Goal: Obtain resource: Obtain resource

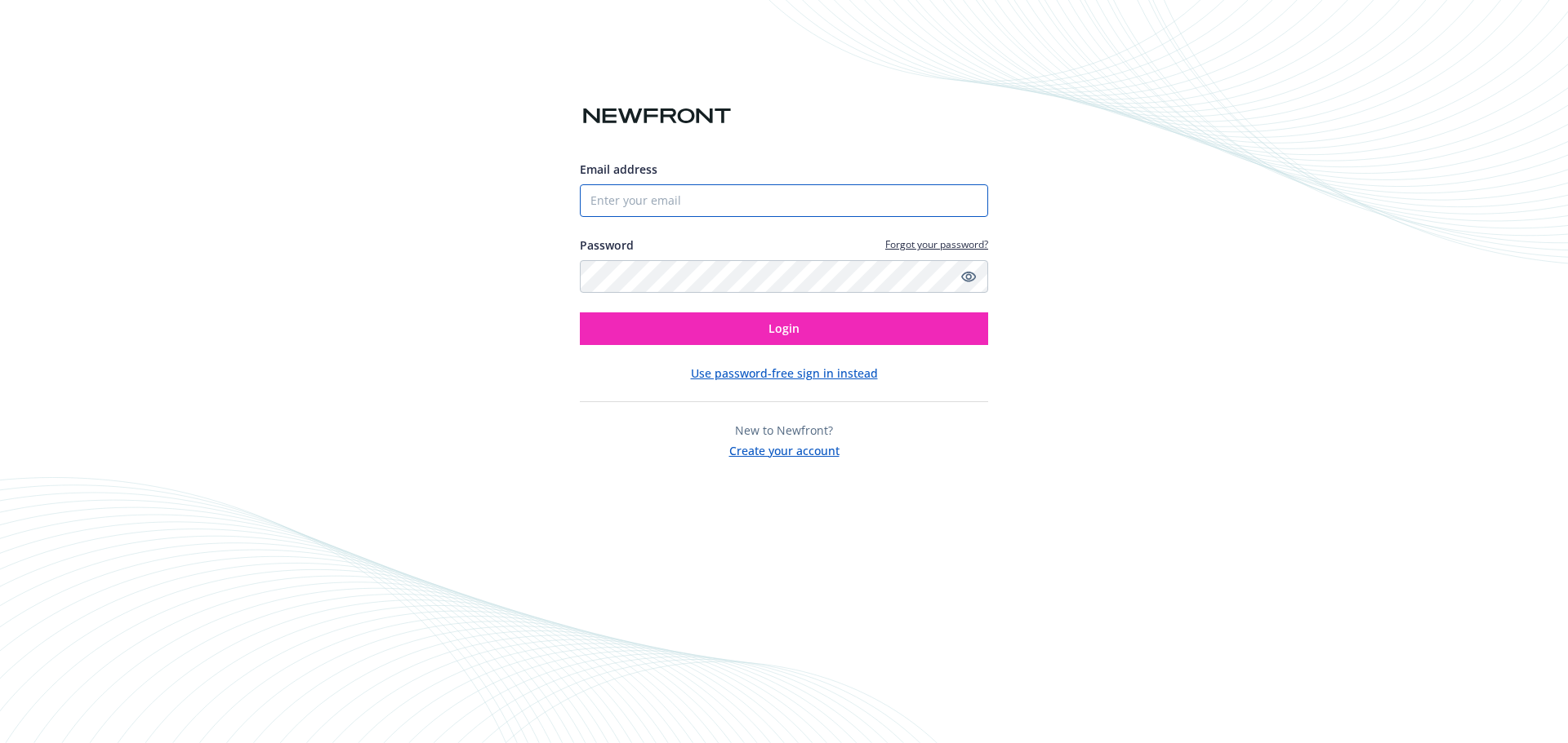
click at [802, 198] on input "Email address" at bounding box center [784, 200] width 408 height 33
type input "[PERSON_NAME][EMAIL_ADDRESS][DOMAIN_NAME]"
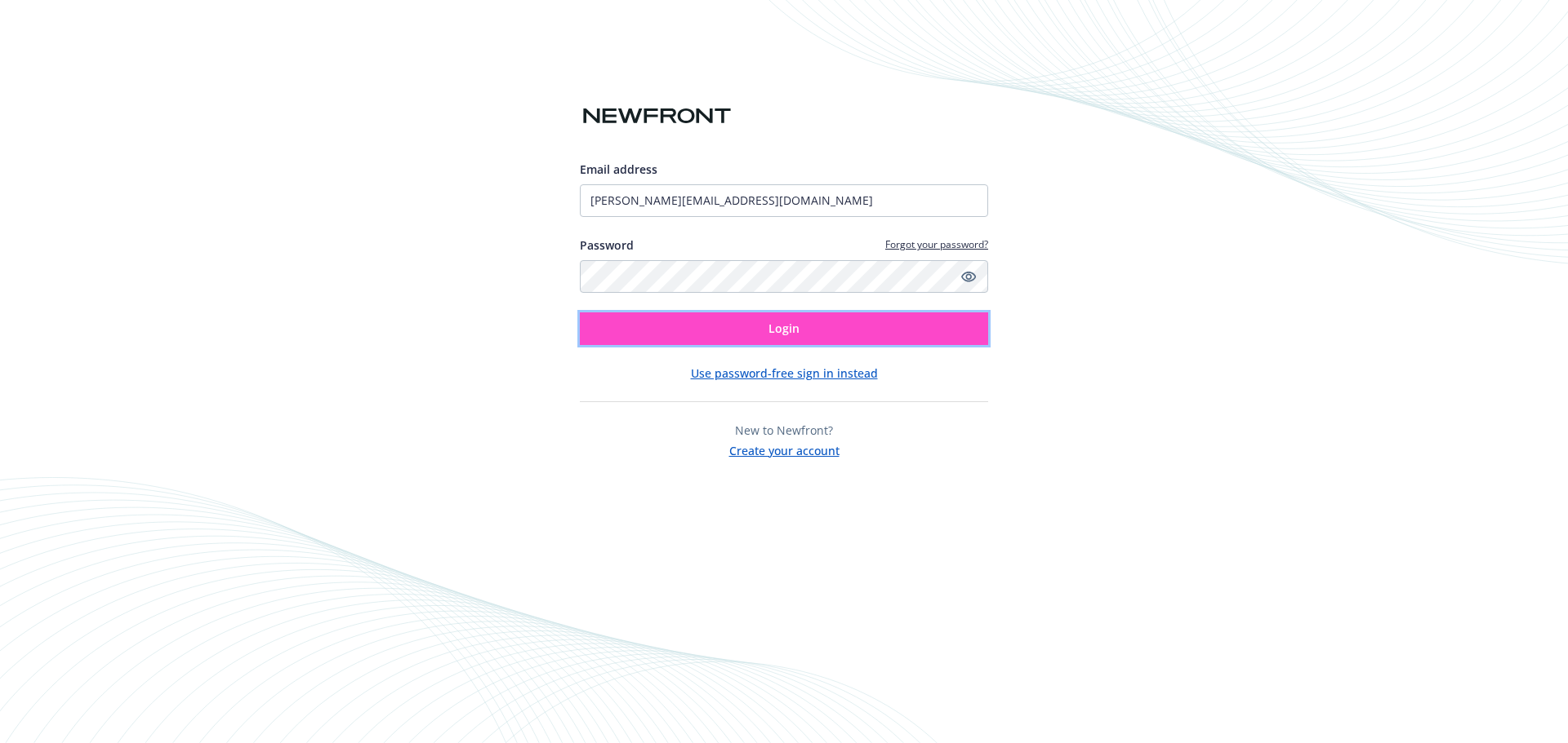
click at [811, 328] on button "Login" at bounding box center [784, 329] width 408 height 33
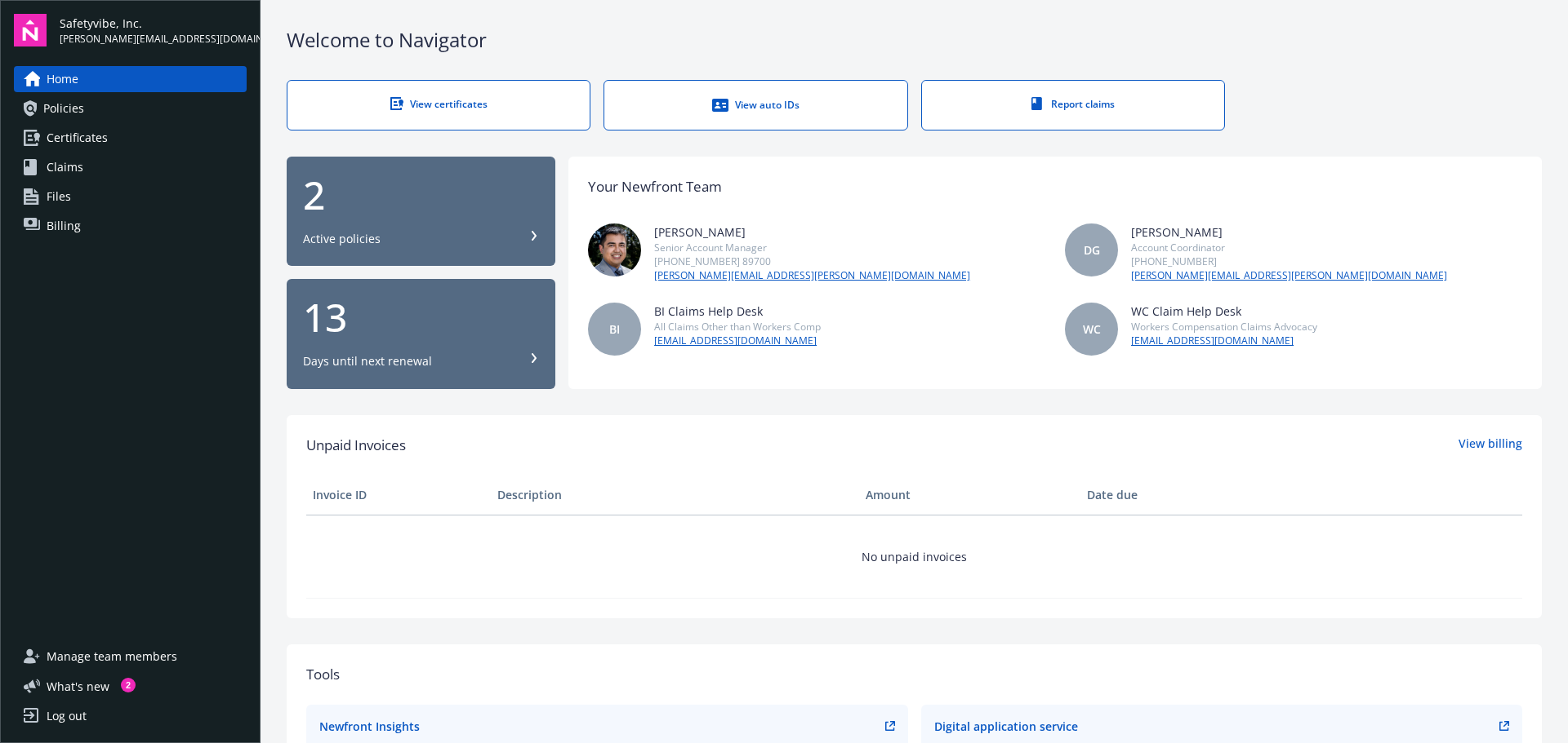
click at [745, 88] on link "View auto IDs" at bounding box center [756, 105] width 304 height 50
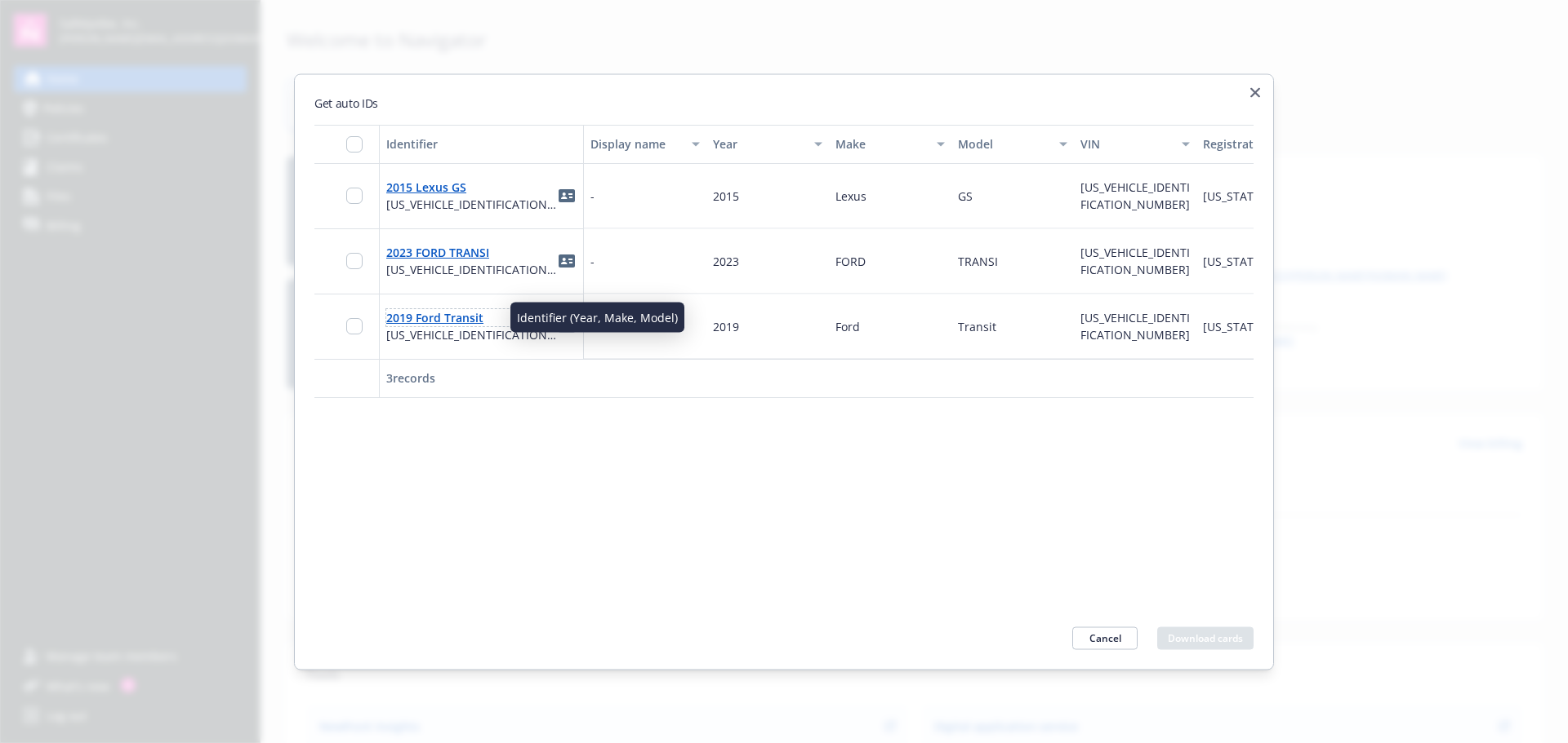
click at [447, 318] on link "2019 Ford Transit" at bounding box center [435, 317] width 97 height 16
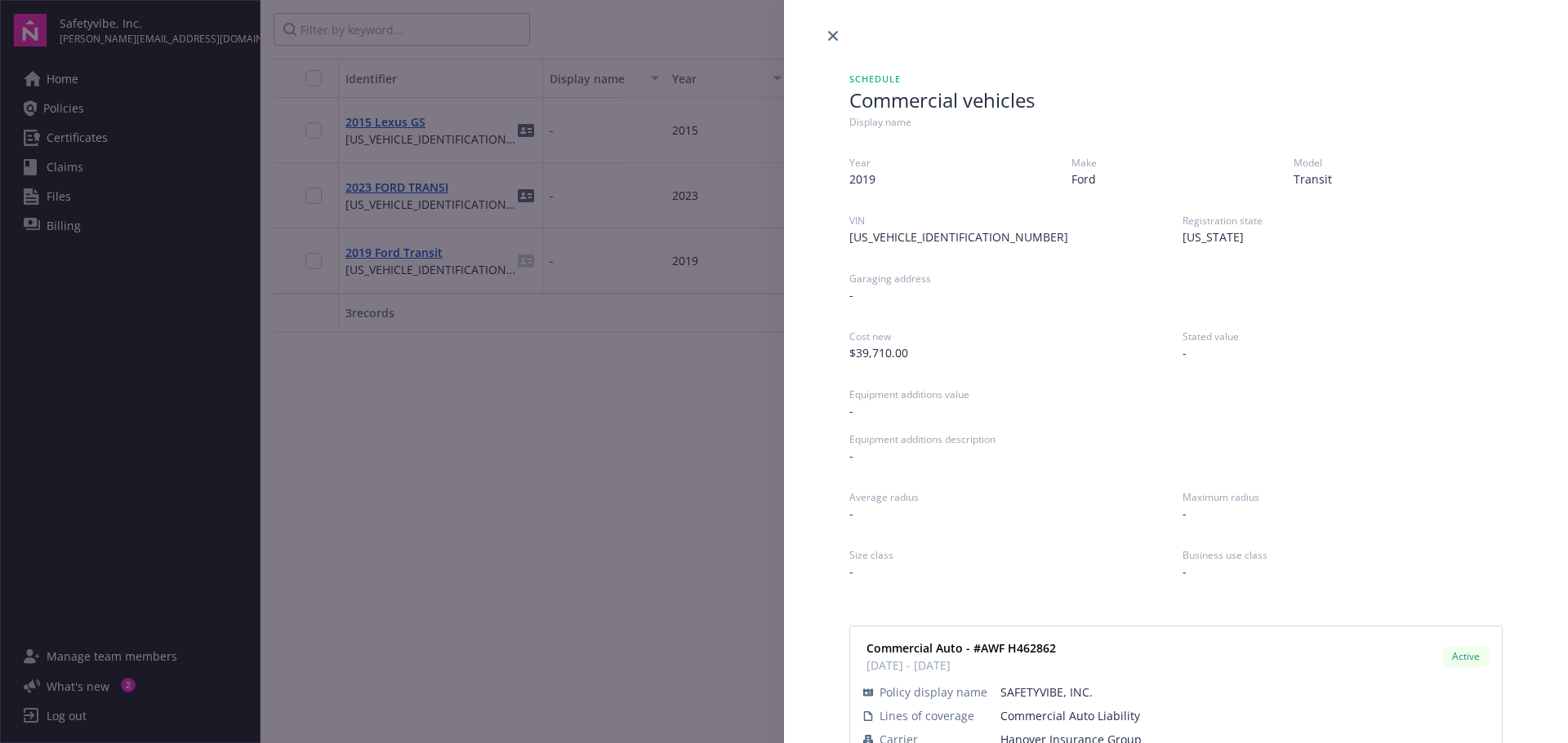
click at [1099, 519] on span "-" at bounding box center [1009, 513] width 320 height 17
click at [631, 464] on div "Schedule Commercial vehicles Display name Year [DATE] Make Ford Model Transit V…" at bounding box center [784, 372] width 1568 height 743
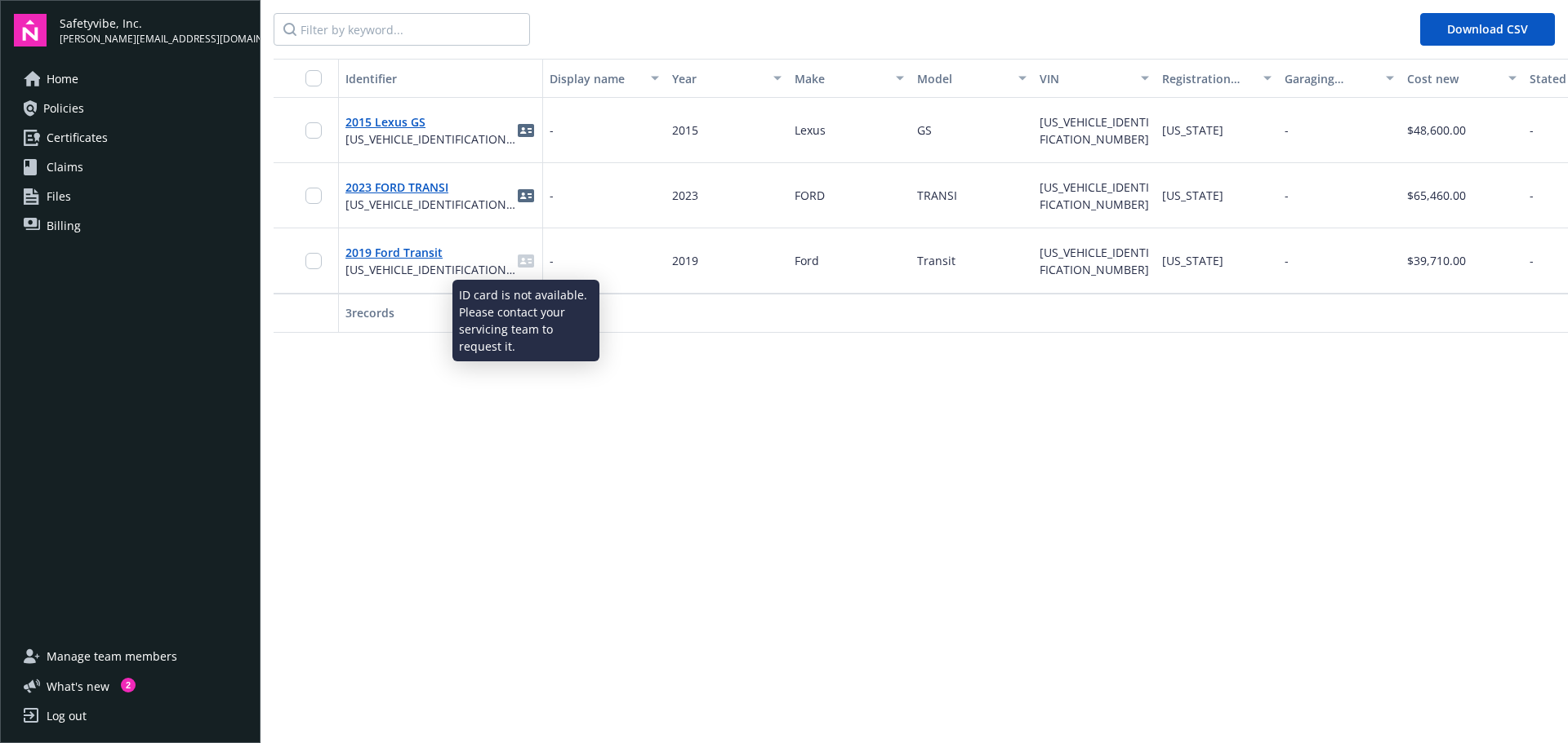
click at [518, 258] on icon "idCard" at bounding box center [526, 261] width 17 height 13
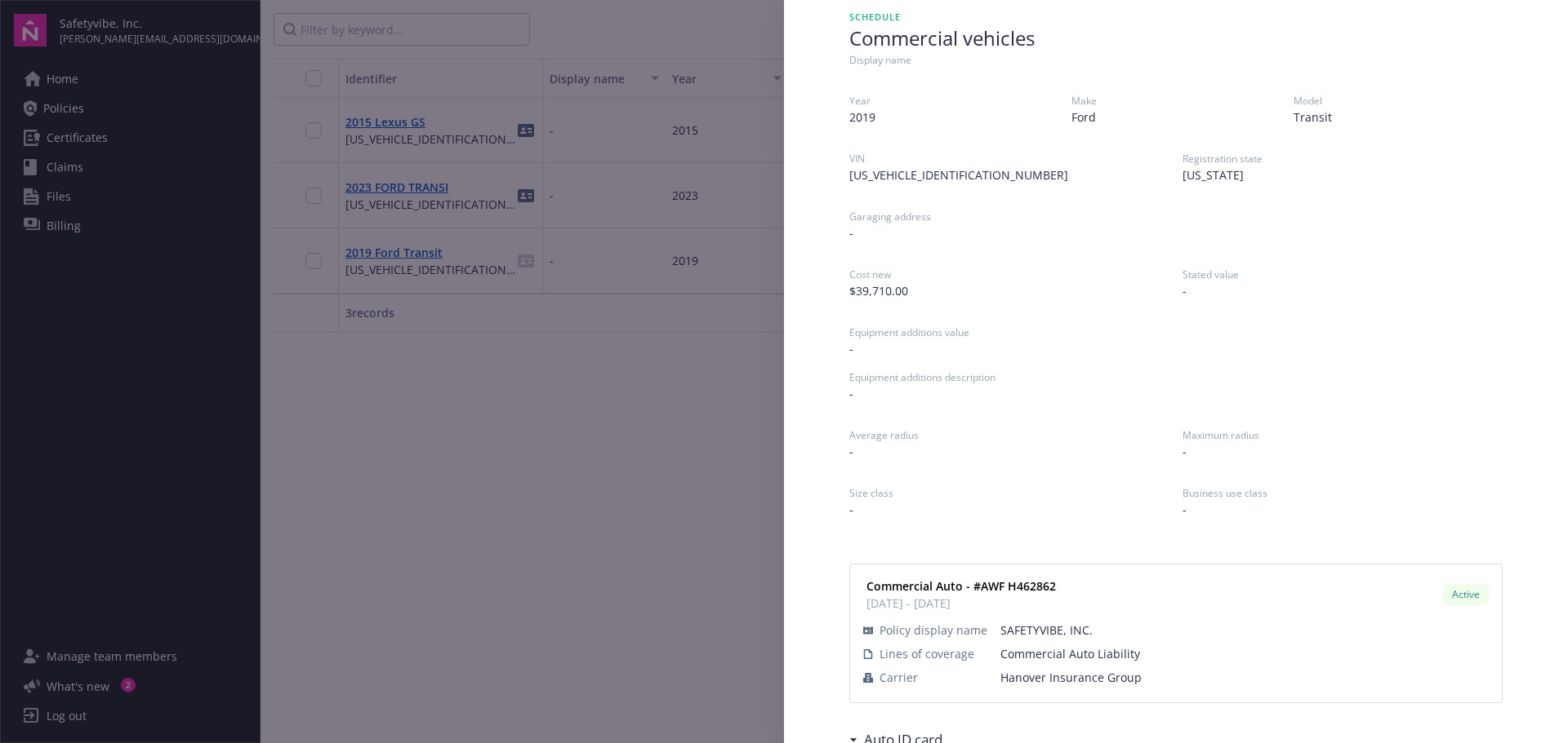
scroll to position [142, 0]
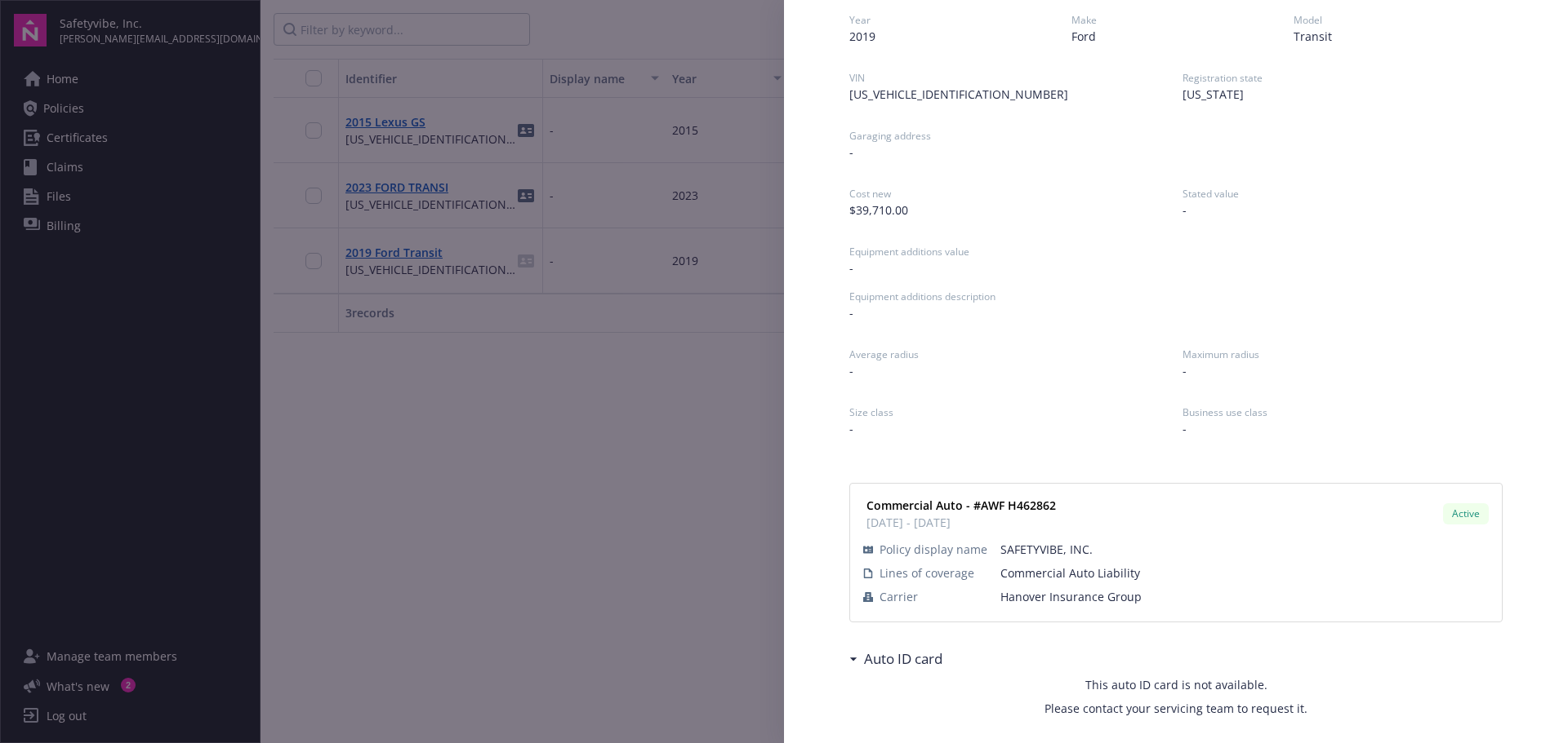
click at [887, 662] on h3 "Auto ID card" at bounding box center [903, 659] width 78 height 21
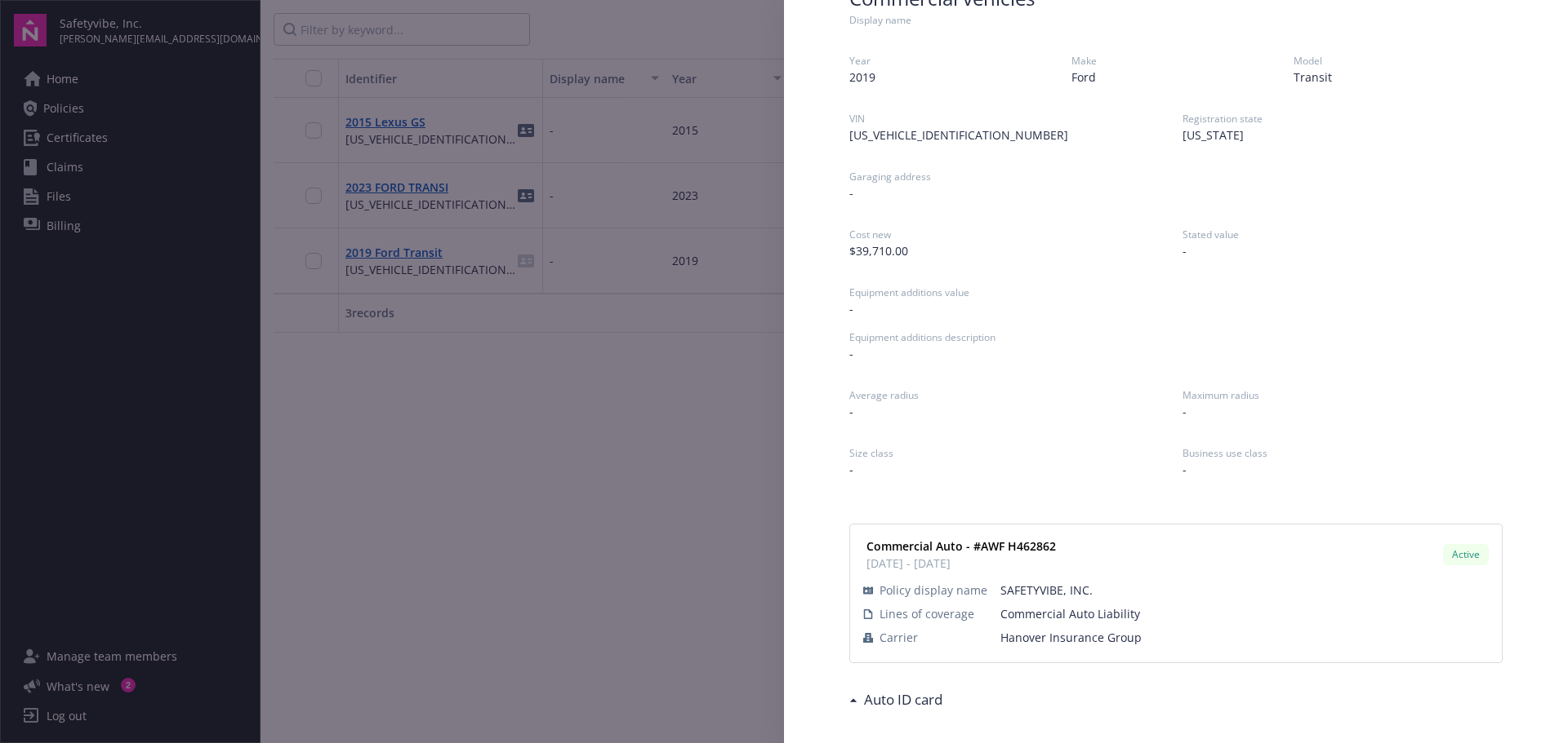
scroll to position [102, 0]
click at [635, 492] on div "Schedule Commercial vehicles Display name Year [DATE] Make Ford Model Transit V…" at bounding box center [784, 372] width 1568 height 743
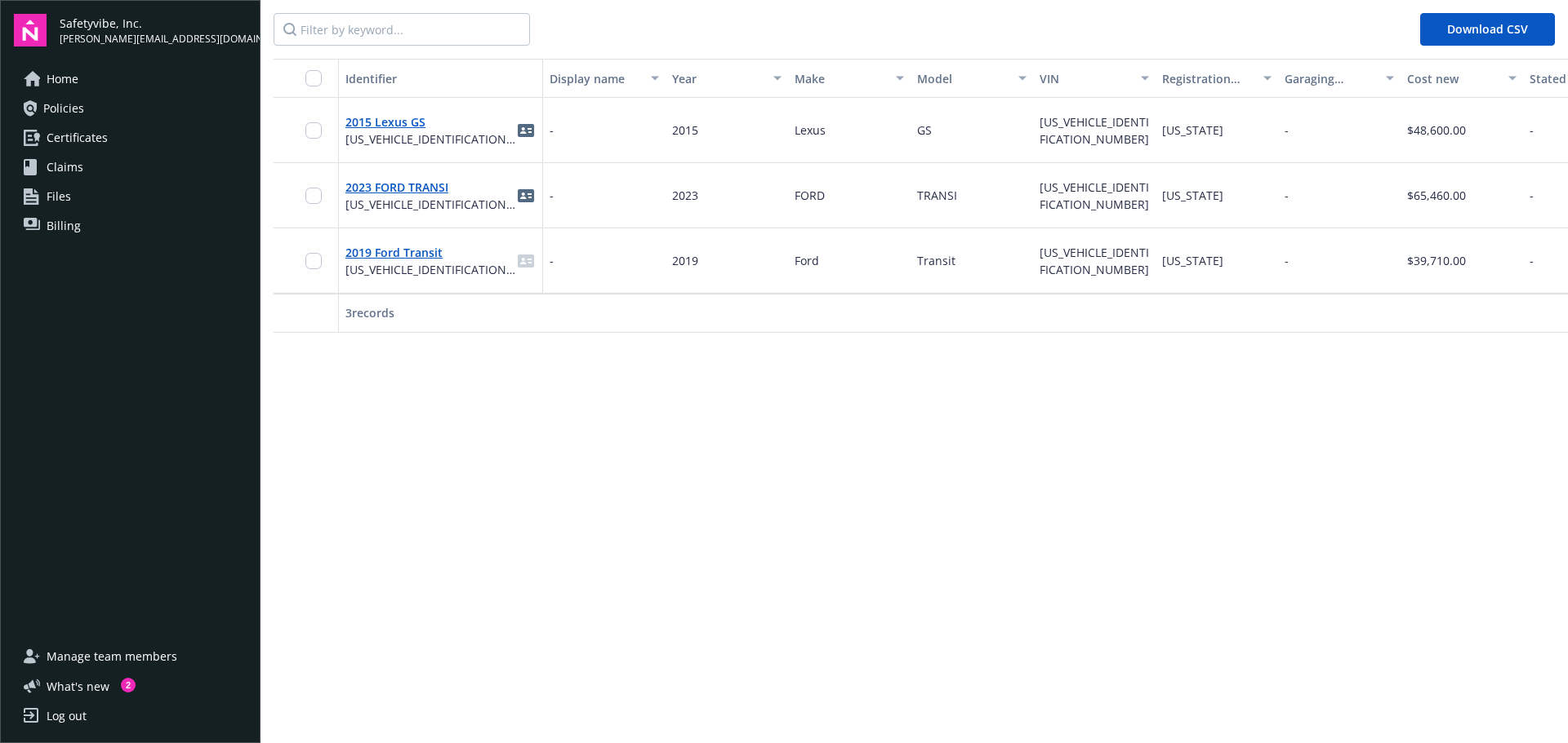
click at [702, 461] on div "Identifier Display name Year Make Model VIN Registration state Garaging address…" at bounding box center [920, 363] width 1294 height 609
click at [526, 195] on icon "idCard" at bounding box center [526, 196] width 17 height 13
click at [533, 255] on icon "idCard" at bounding box center [526, 261] width 17 height 13
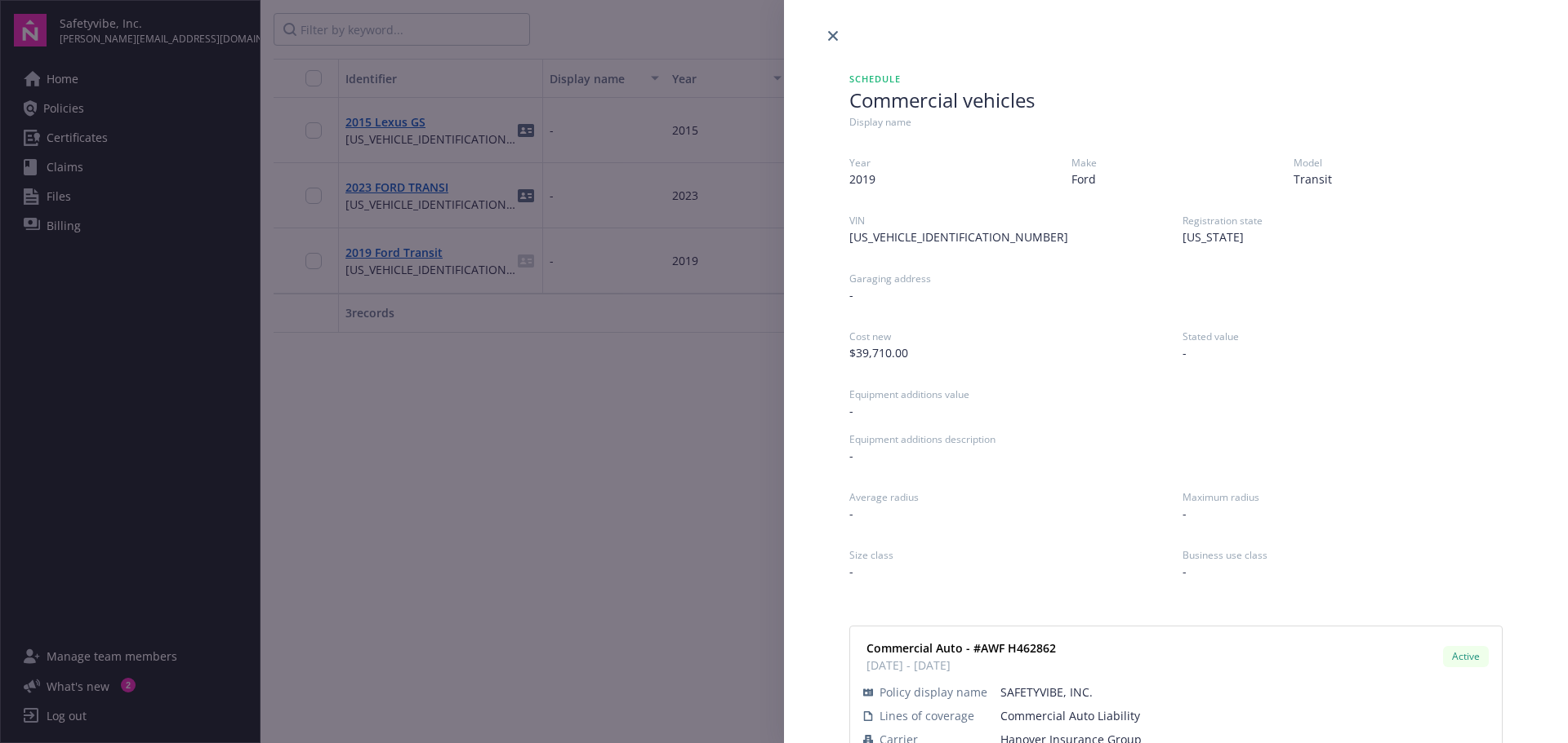
drag, startPoint x: 593, startPoint y: 498, endPoint x: 560, endPoint y: 439, distance: 67.6
click at [584, 478] on div "Schedule Commercial vehicles Display name Year [DATE] Make Ford Model Transit V…" at bounding box center [784, 372] width 1568 height 743
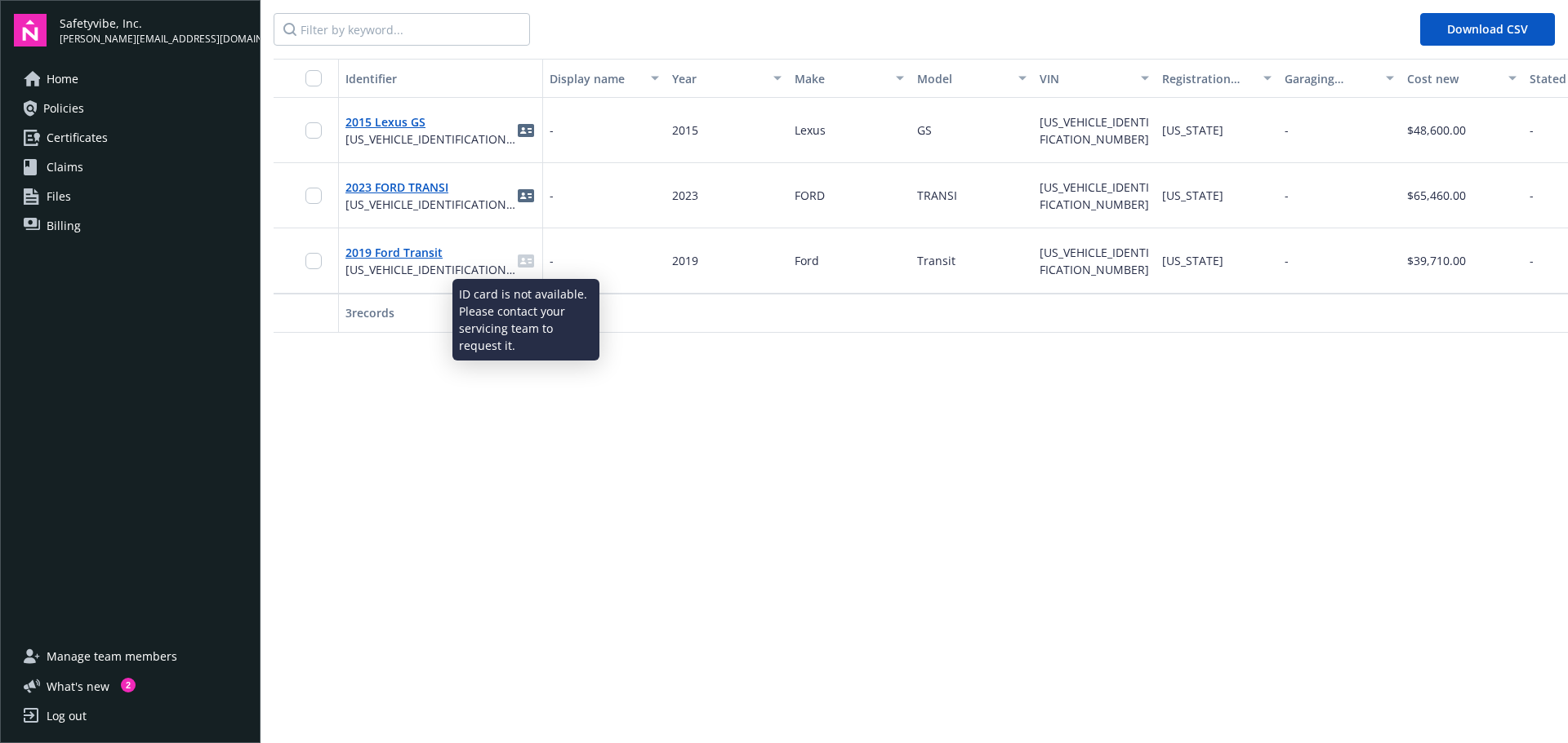
click at [529, 261] on icon "idCard" at bounding box center [526, 261] width 17 height 13
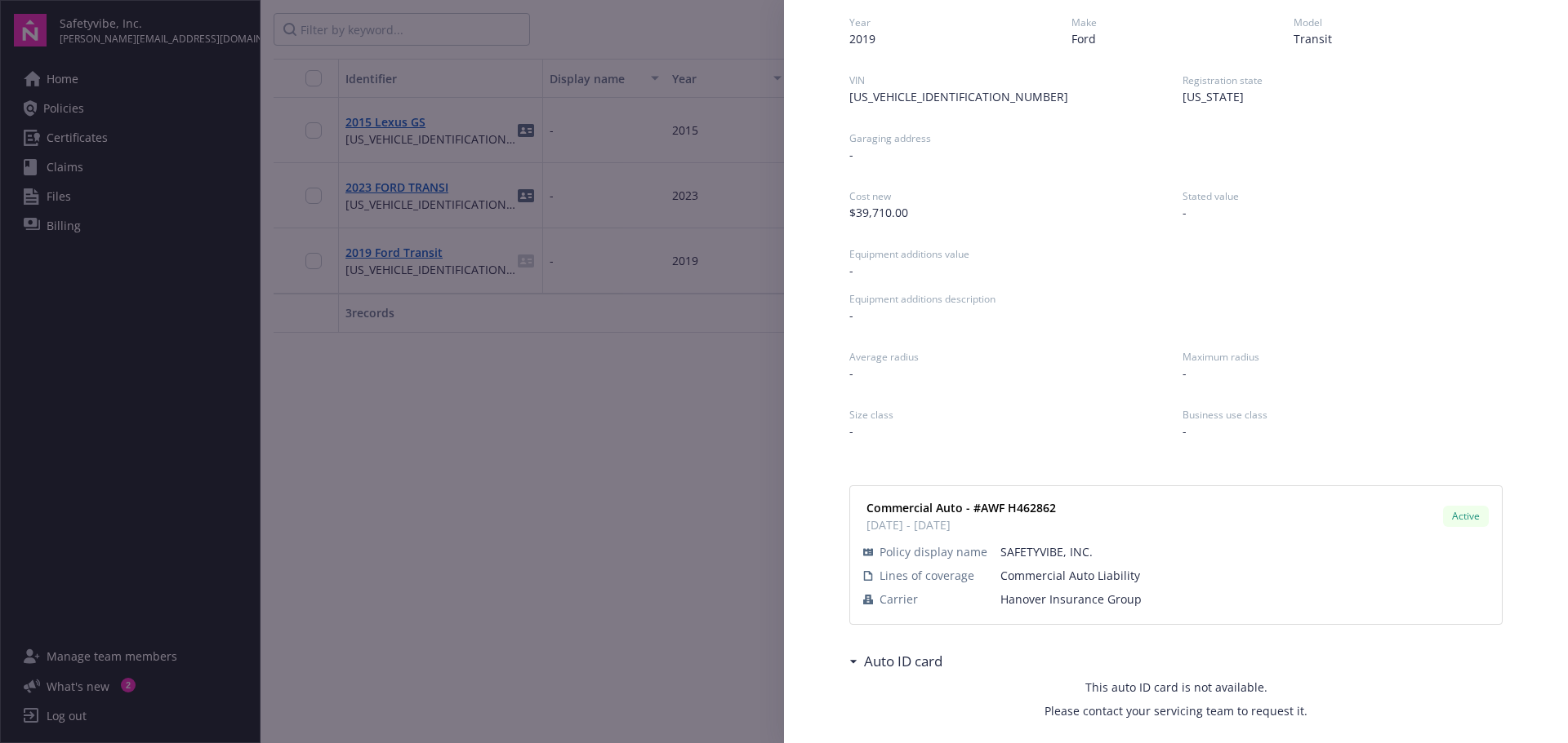
scroll to position [142, 0]
click at [511, 557] on div "Schedule Commercial vehicles Display name Year [DATE] Make Ford Model Transit V…" at bounding box center [784, 372] width 1568 height 743
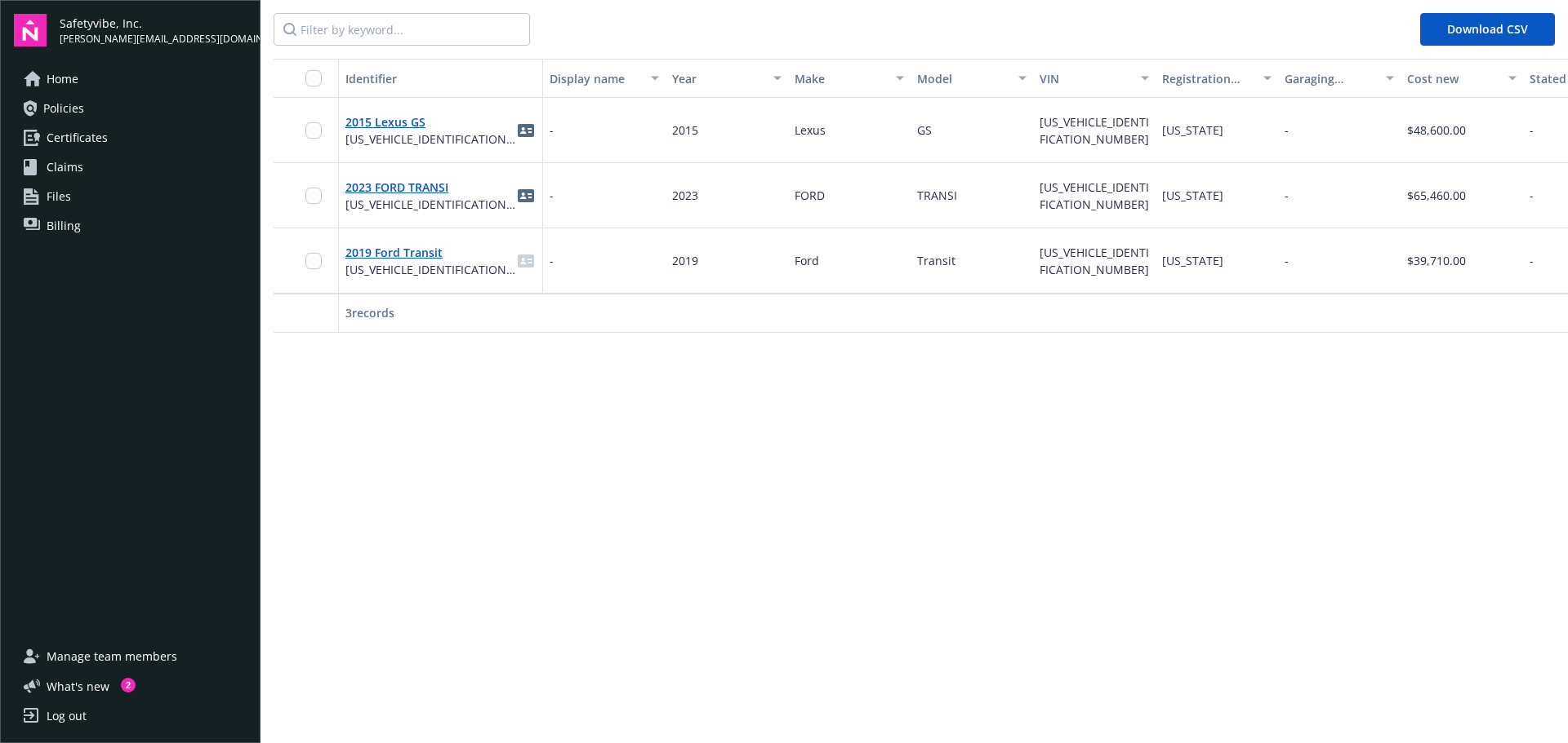
click at [865, 511] on div "Identifier Display name Year Make Model VIN Registration state Garaging address…" at bounding box center [920, 363] width 1294 height 609
click at [61, 108] on span "Policies" at bounding box center [63, 109] width 41 height 26
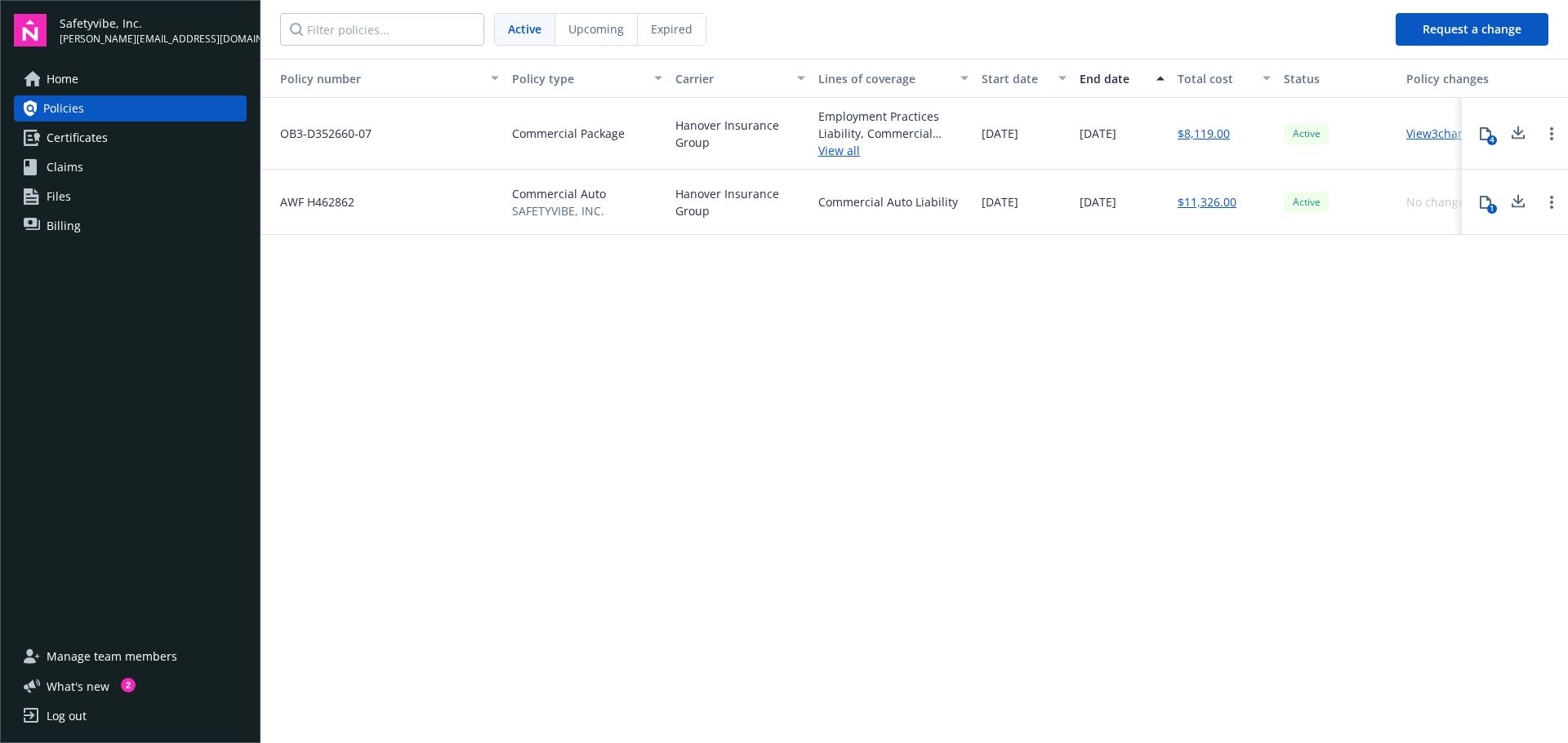
drag, startPoint x: 300, startPoint y: 201, endPoint x: 637, endPoint y: 202, distance: 337.0
click at [302, 201] on span "AWF H462862" at bounding box center [311, 202] width 88 height 17
click at [652, 202] on div "Commercial Auto SAFETYVIBE, INC." at bounding box center [586, 202] width 163 height 65
click at [1514, 208] on icon at bounding box center [1518, 202] width 20 height 20
click at [56, 82] on span "Home" at bounding box center [62, 79] width 32 height 26
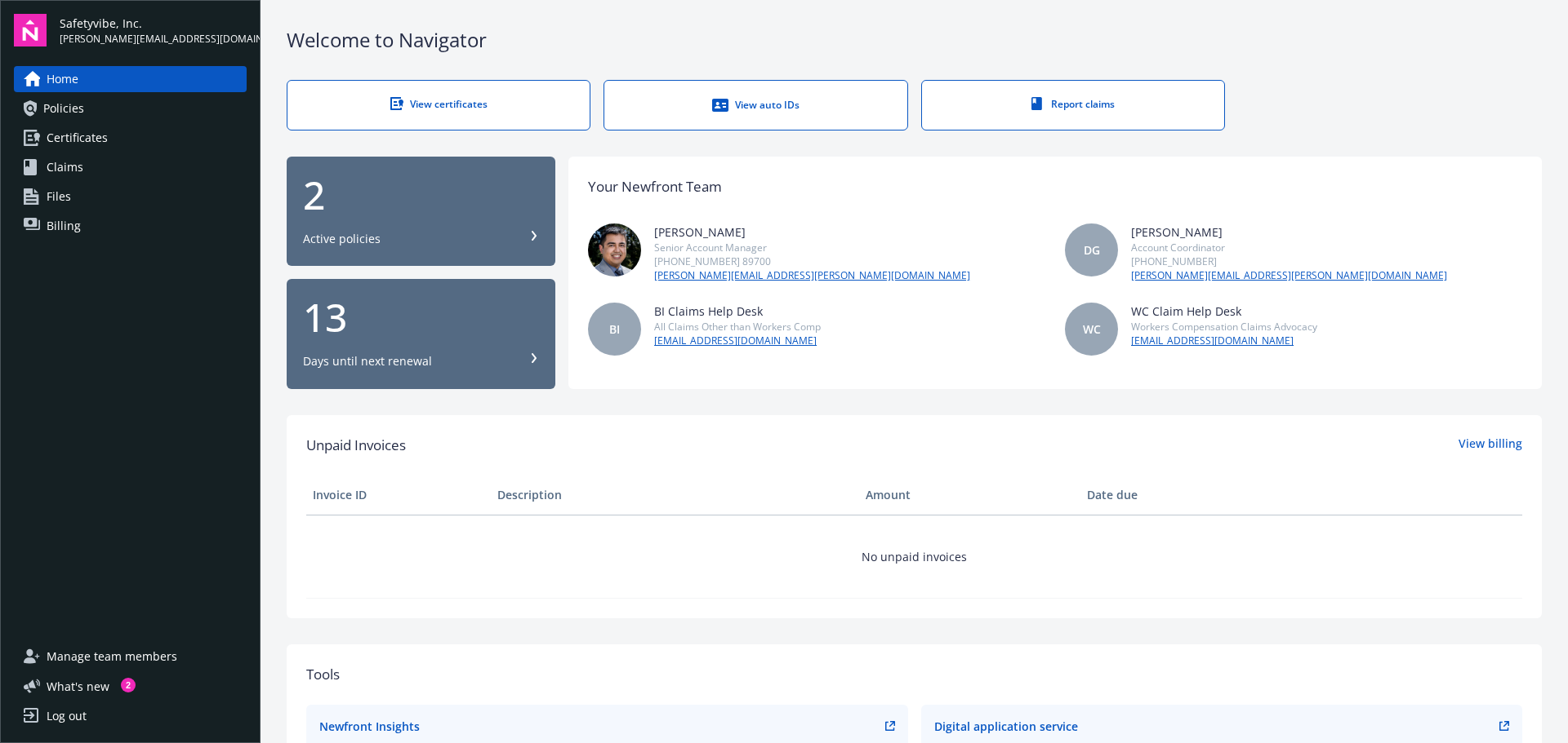
click at [804, 107] on div "View auto IDs" at bounding box center [756, 105] width 237 height 17
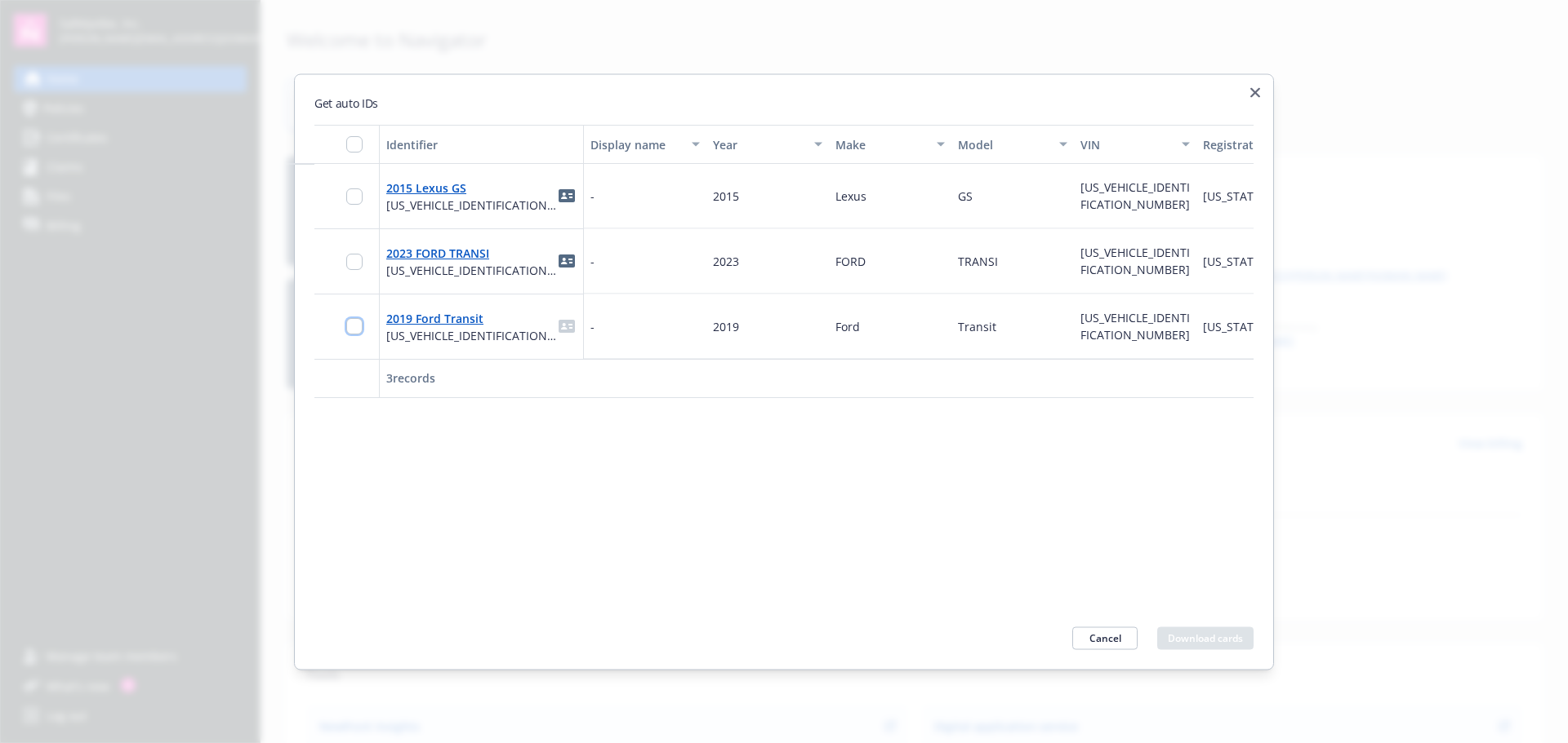
click at [351, 320] on input "checkbox" at bounding box center [355, 327] width 17 height 17
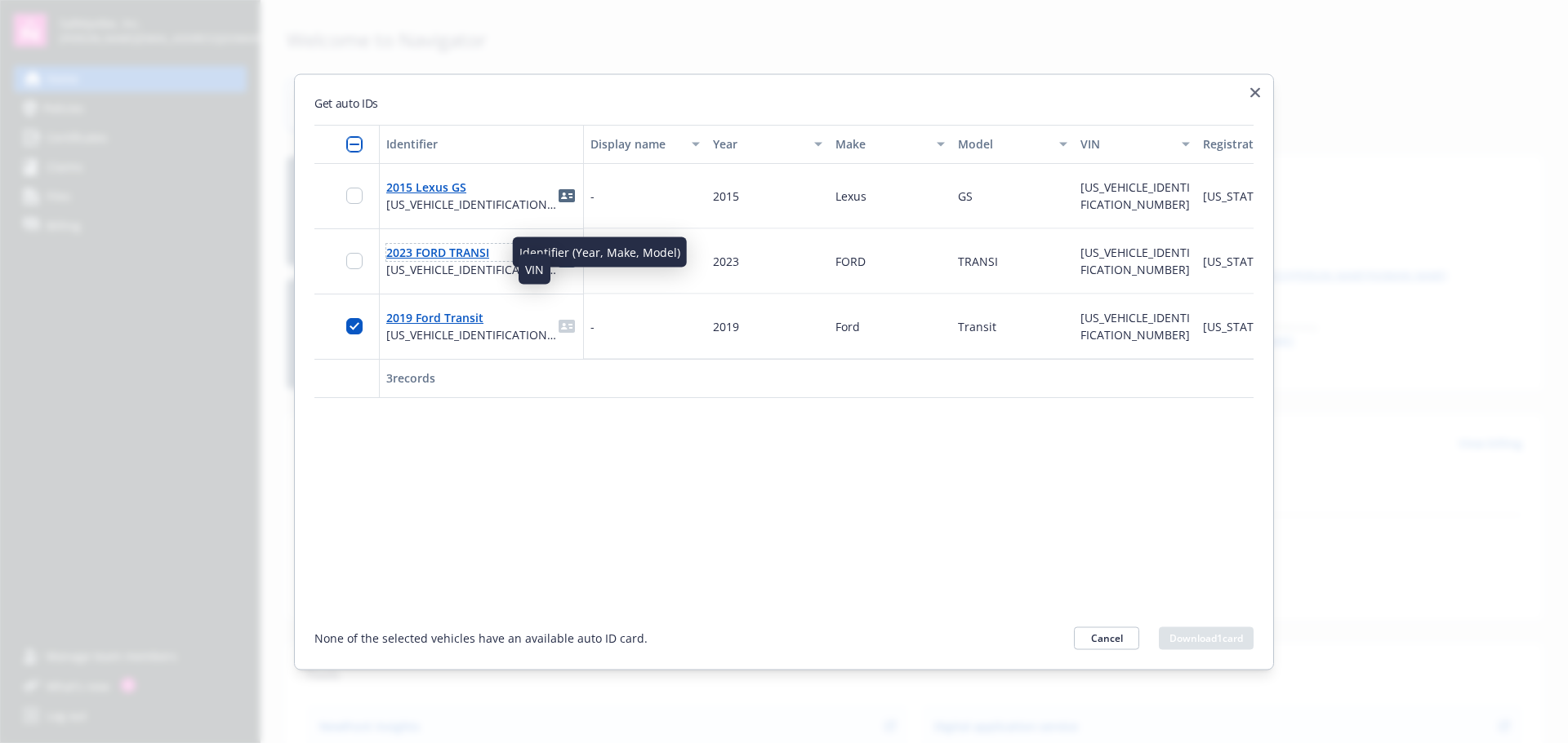
click at [407, 256] on link "2023 FORD TRANSI" at bounding box center [438, 252] width 102 height 16
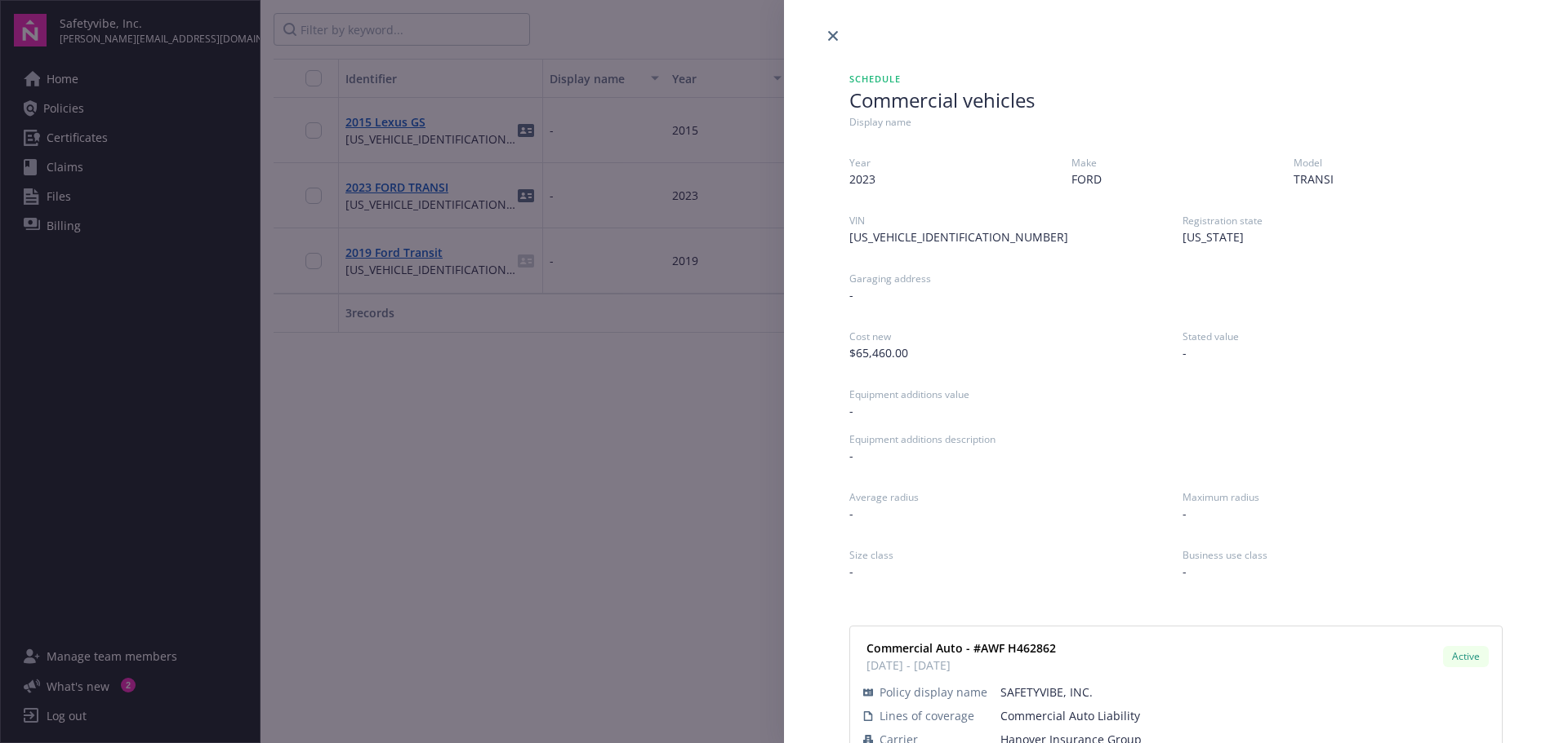
drag, startPoint x: 615, startPoint y: 463, endPoint x: 810, endPoint y: 248, distance: 290.3
click at [620, 444] on div "Schedule Commercial vehicles Display name Year [DATE] Make FORD Model TRANSI VI…" at bounding box center [784, 372] width 1568 height 743
